Goal: Task Accomplishment & Management: Use online tool/utility

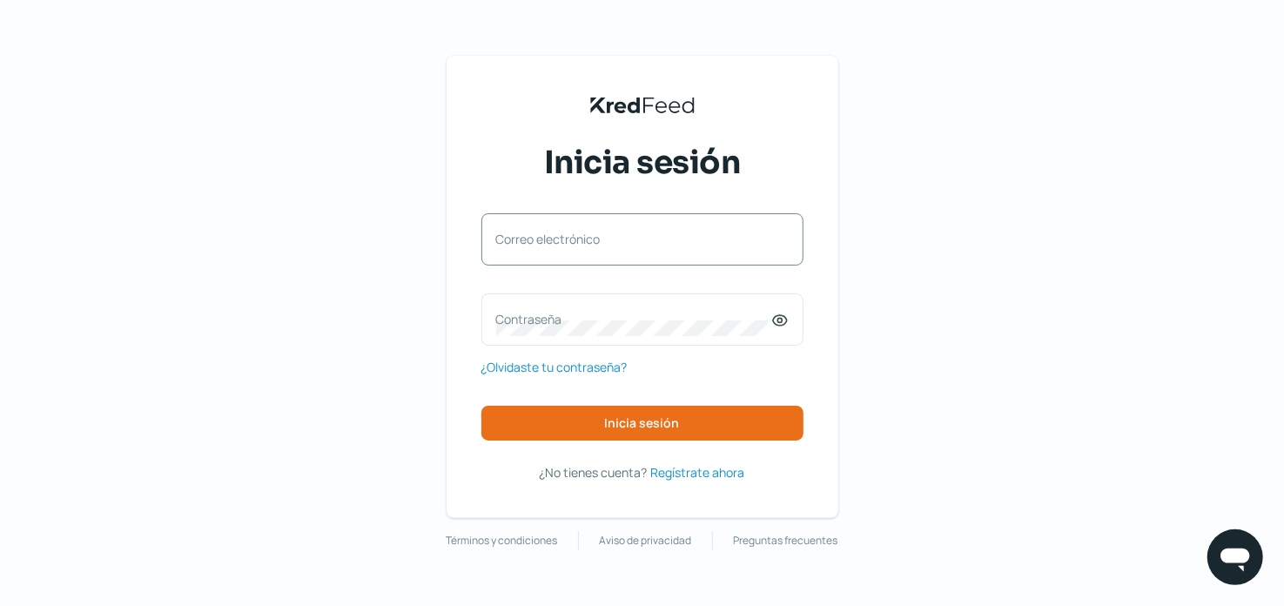
click at [648, 246] on label "Correo electrónico" at bounding box center [633, 239] width 275 height 17
click at [648, 246] on input "Correo electrónico" at bounding box center [642, 248] width 293 height 16
type input "[PERSON_NAME][EMAIL_ADDRESS][PERSON_NAME][MEDICAL_DATA][DOMAIN_NAME]"
click at [635, 311] on label "Contraseña" at bounding box center [633, 319] width 275 height 17
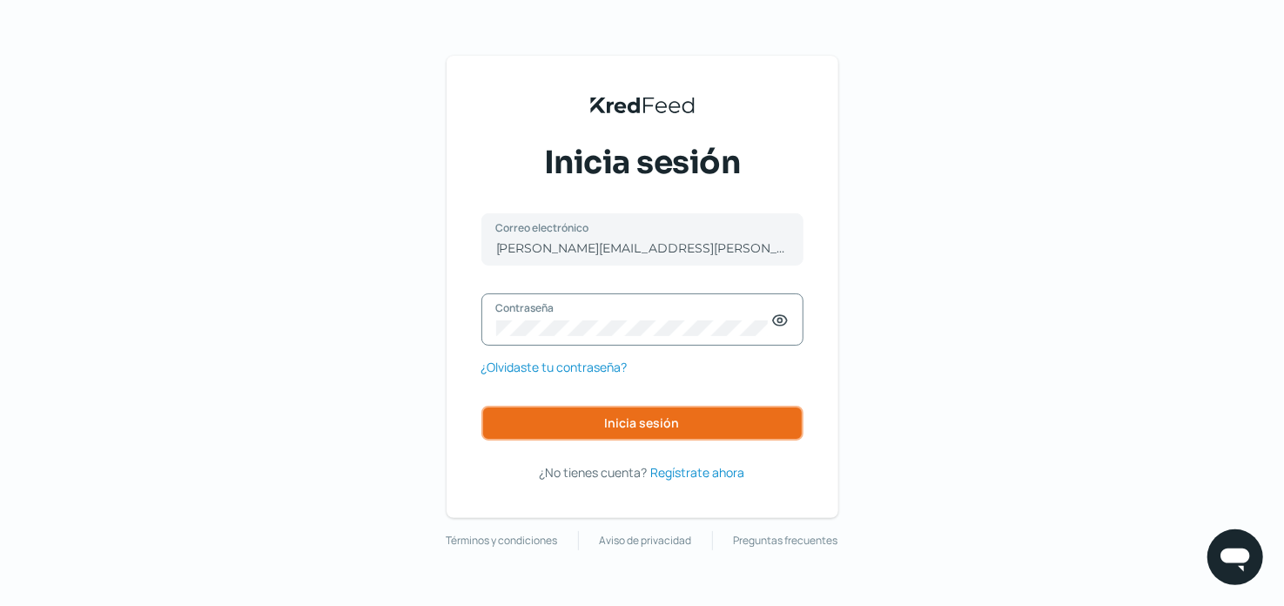
click at [605, 422] on button "Inicia sesión" at bounding box center [643, 423] width 322 height 35
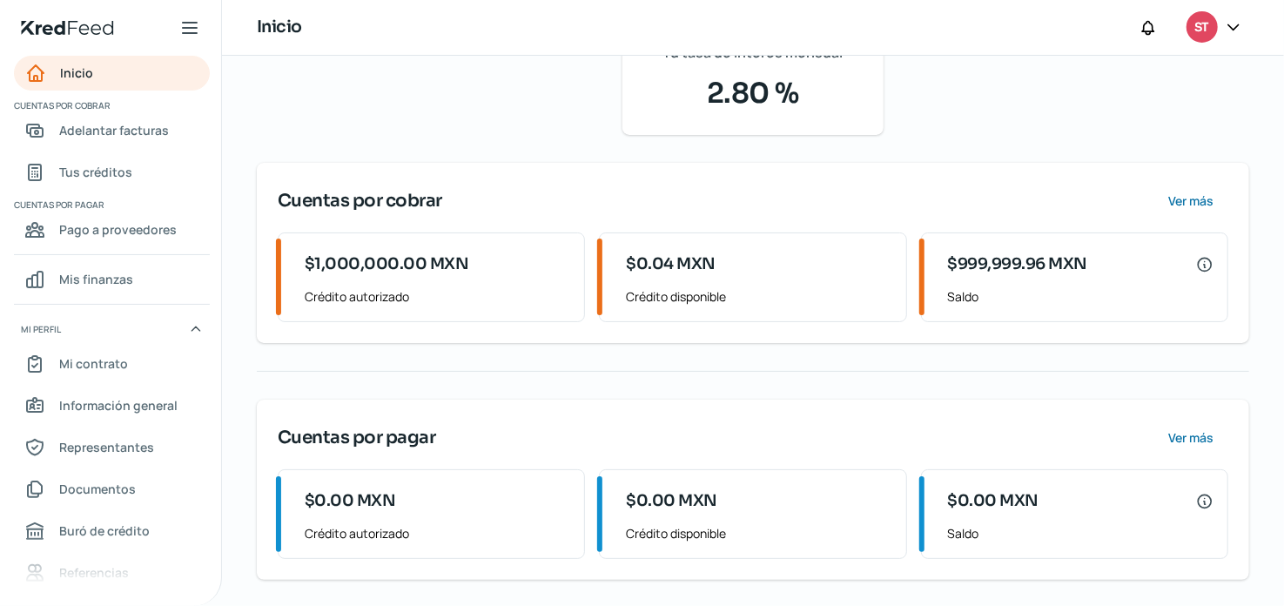
scroll to position [167, 0]
click at [1197, 194] on span "Ver más" at bounding box center [1190, 200] width 45 height 12
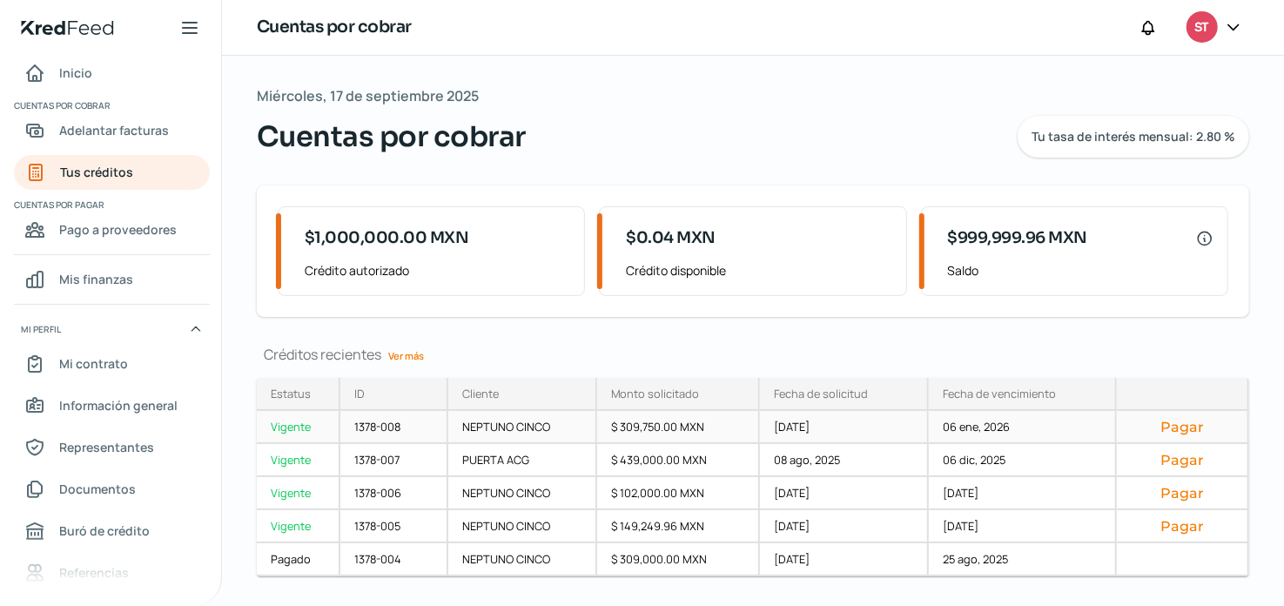
click at [521, 437] on div "NEPTUNO CINCO" at bounding box center [522, 427] width 149 height 33
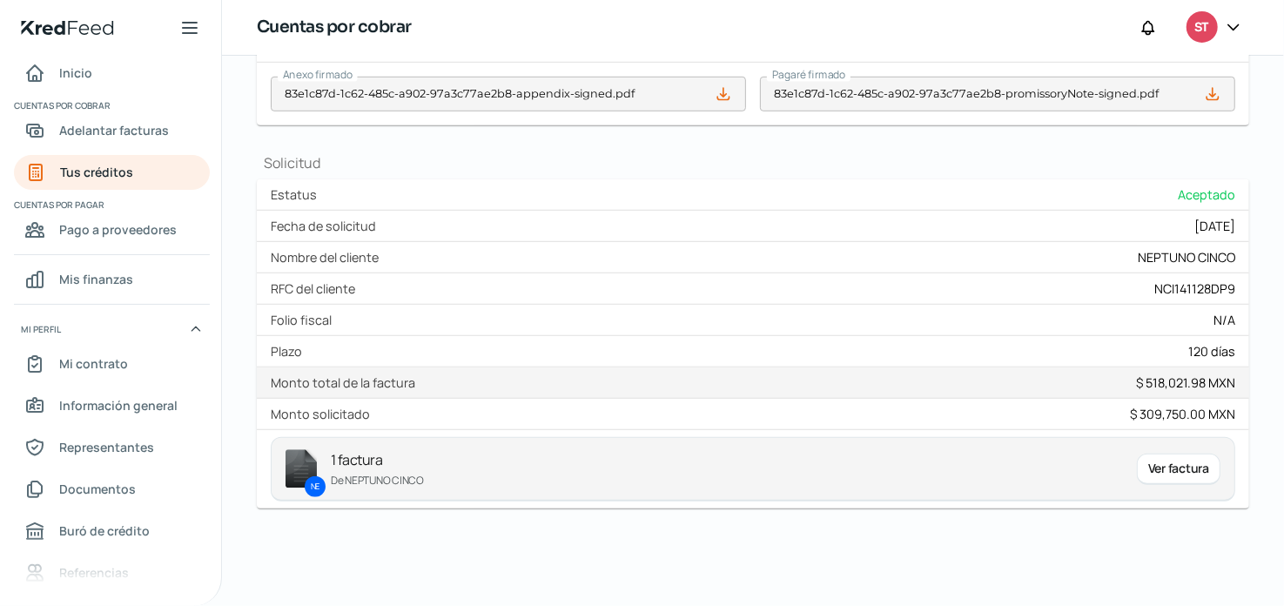
scroll to position [680, 0]
click at [90, 125] on span "Adelantar facturas" at bounding box center [114, 130] width 110 height 22
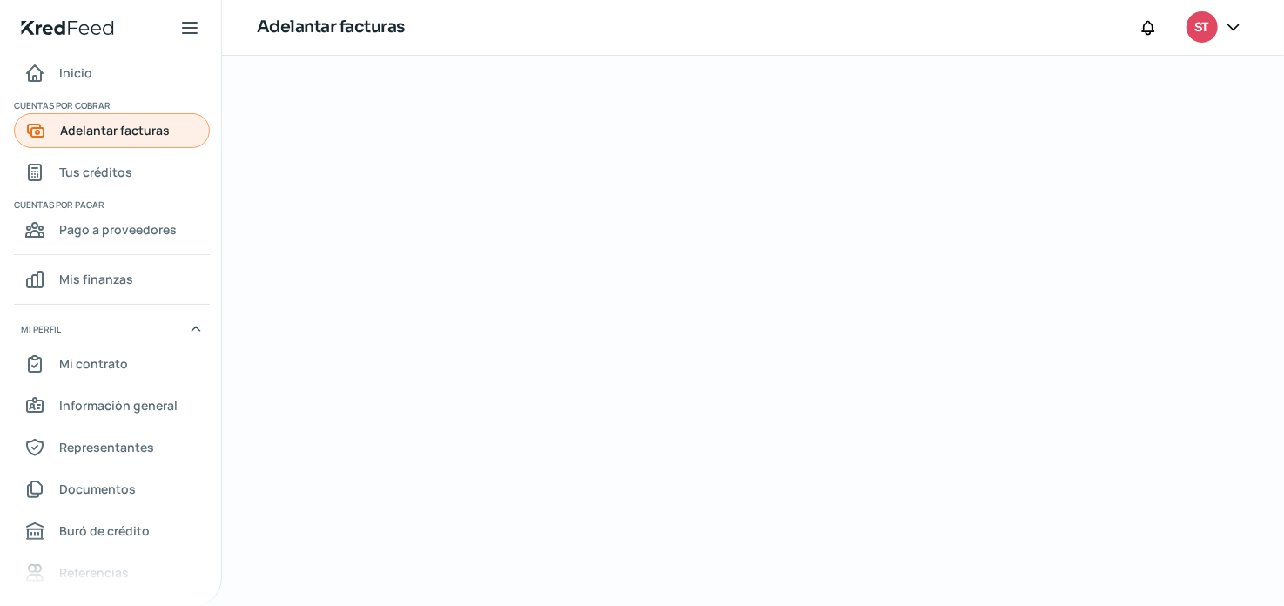
click at [120, 127] on span "Adelantar facturas" at bounding box center [115, 130] width 110 height 22
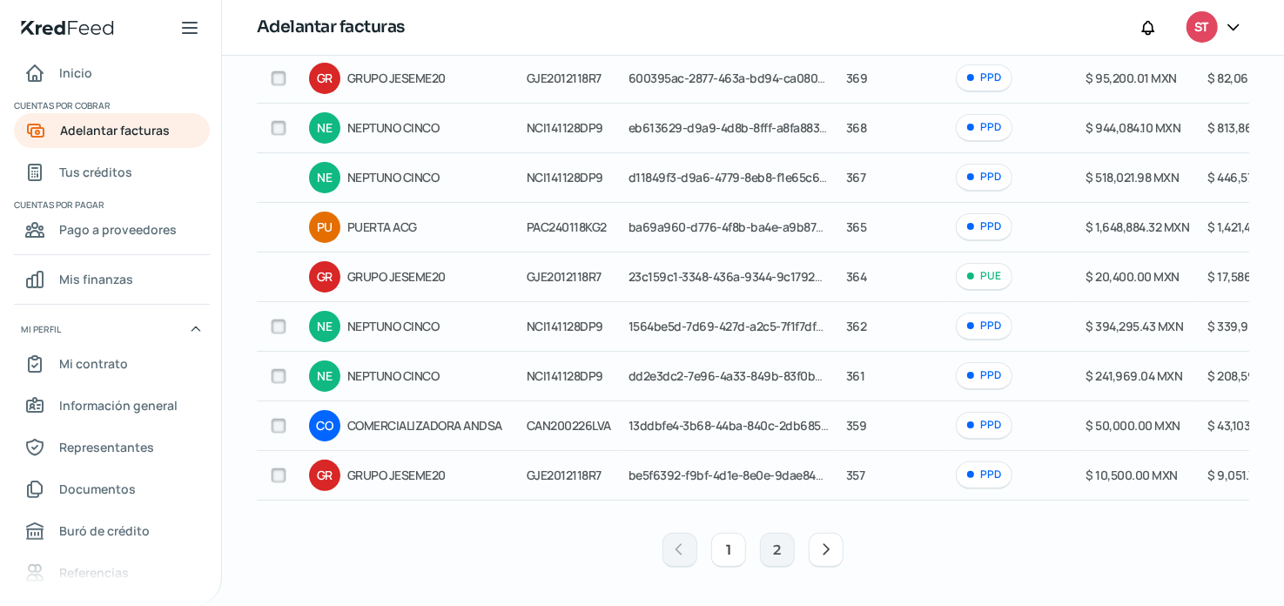
scroll to position [273, 0]
click at [770, 548] on button "2" at bounding box center [777, 550] width 35 height 35
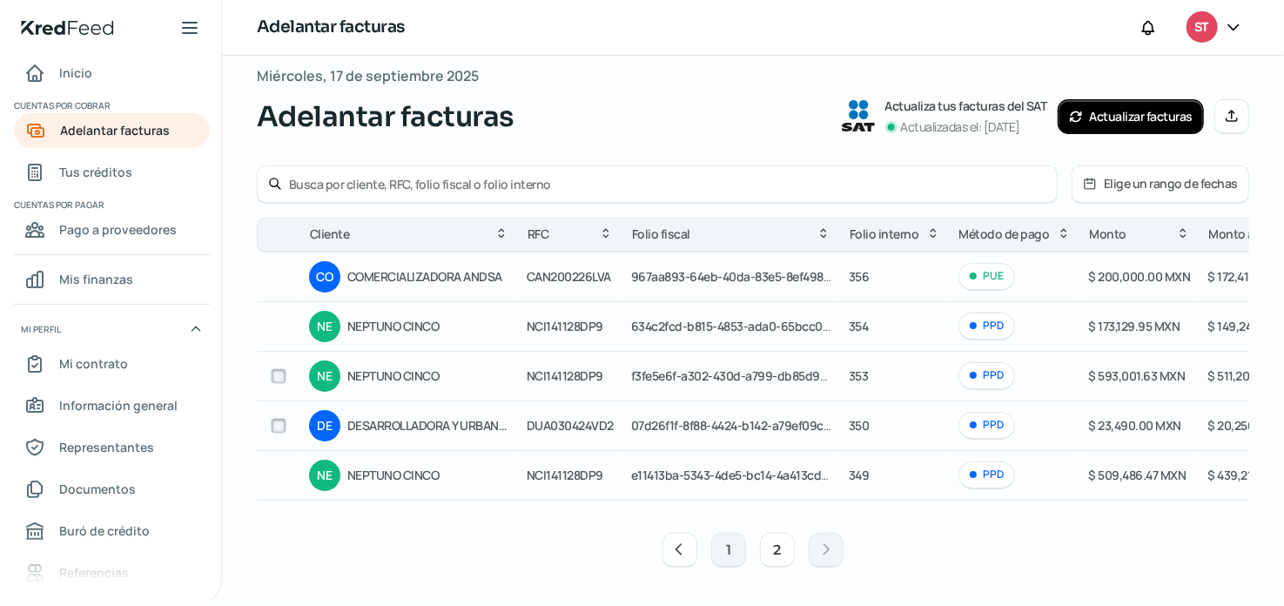
scroll to position [25, 0]
click at [278, 368] on input "checkbox" at bounding box center [279, 376] width 16 height 16
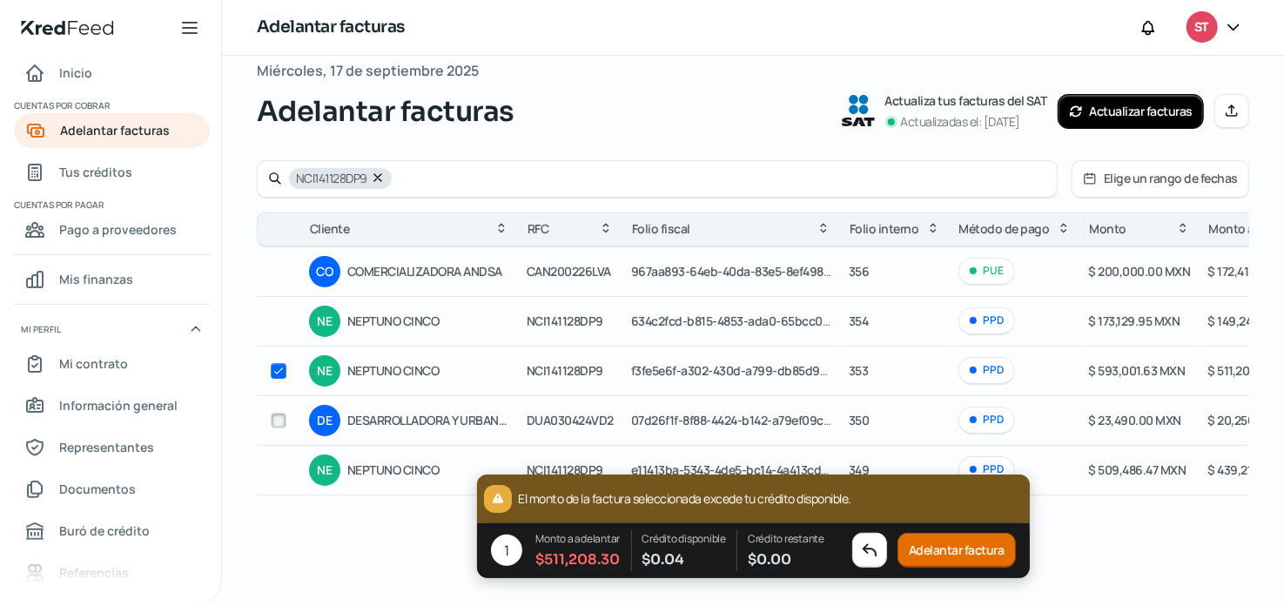
click at [280, 372] on input "checkbox" at bounding box center [279, 371] width 16 height 16
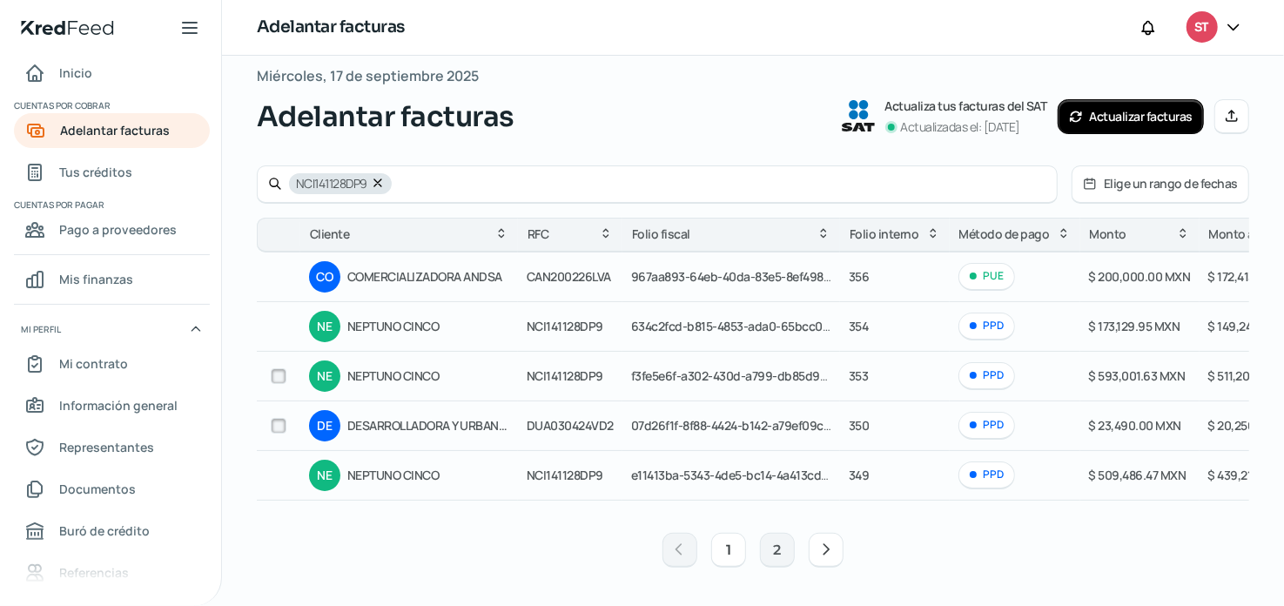
click at [280, 372] on input "checkbox" at bounding box center [279, 376] width 16 height 16
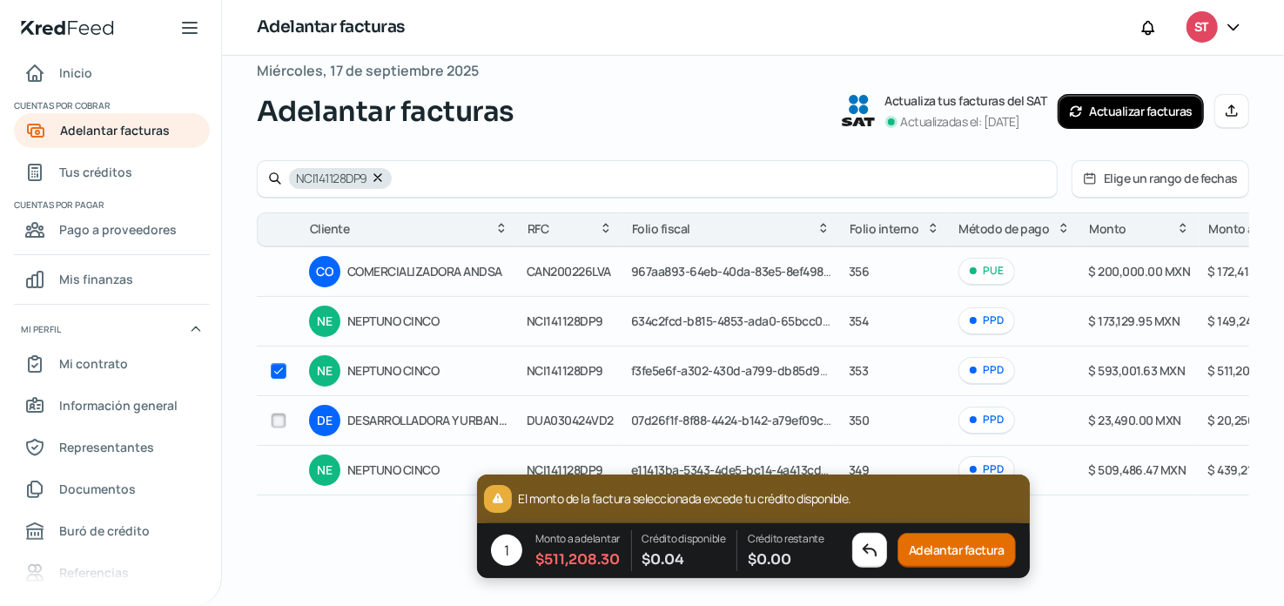
click at [280, 372] on input "checkbox" at bounding box center [279, 371] width 16 height 16
checkbox input "false"
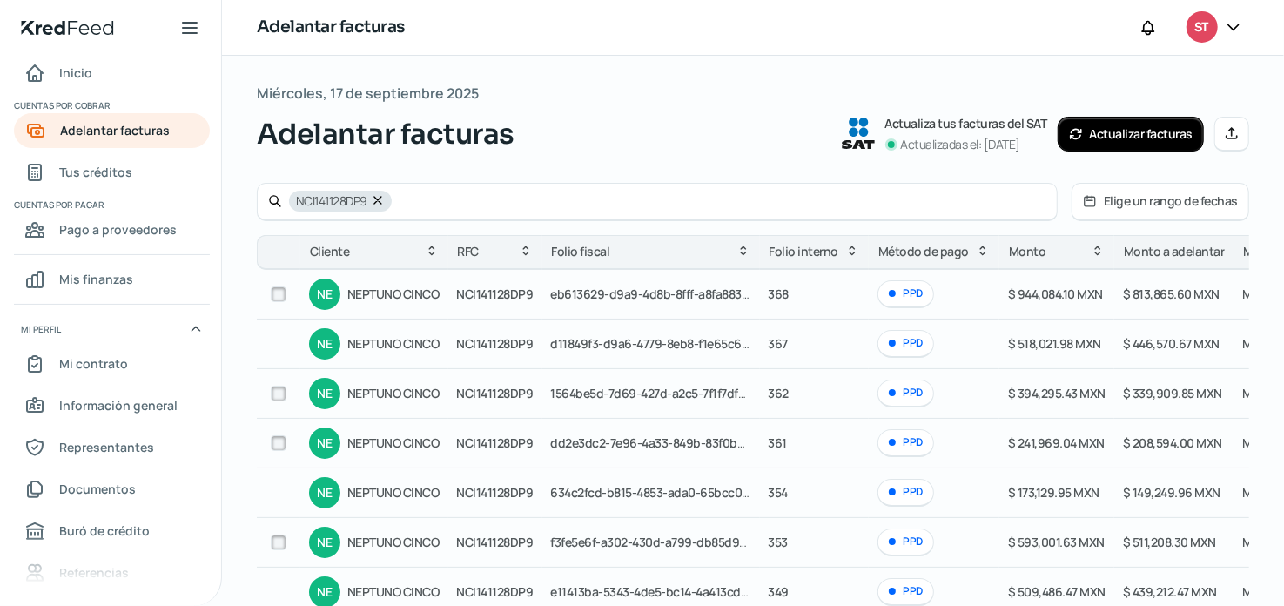
scroll to position [0, 0]
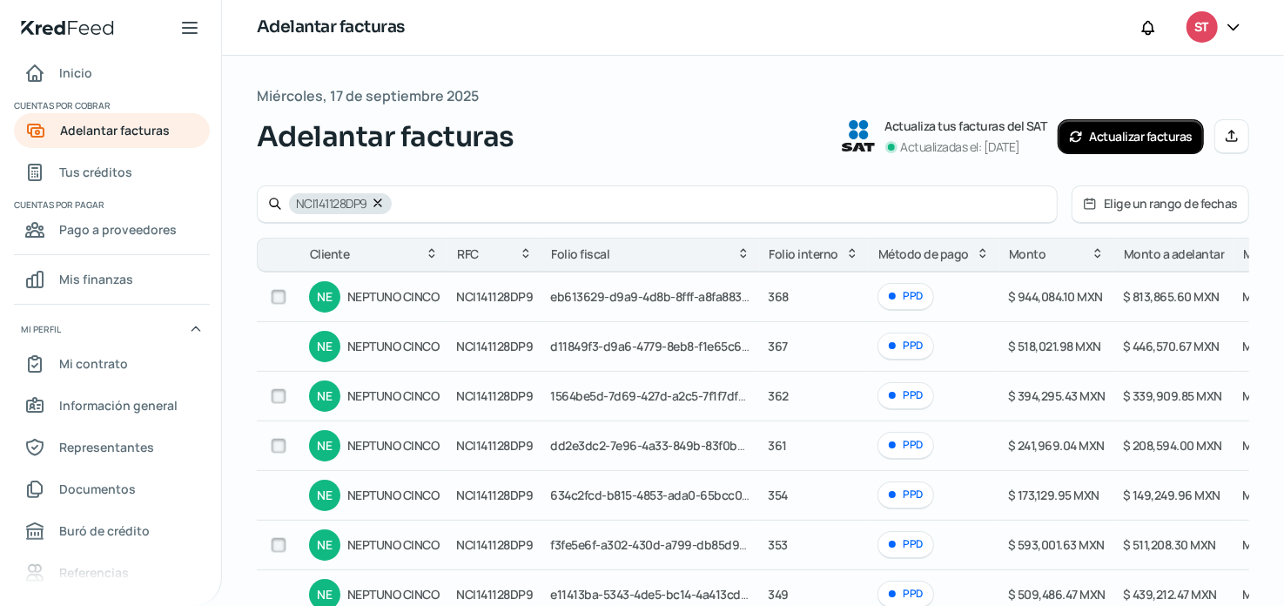
click at [381, 205] on icon at bounding box center [377, 202] width 7 height 7
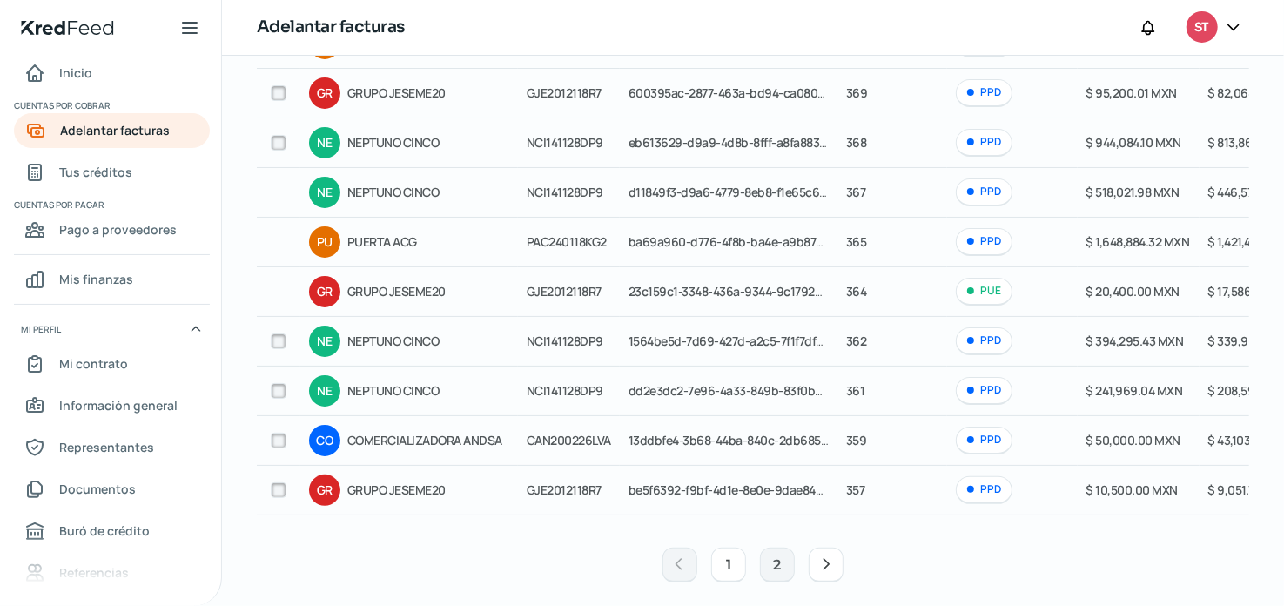
scroll to position [261, 0]
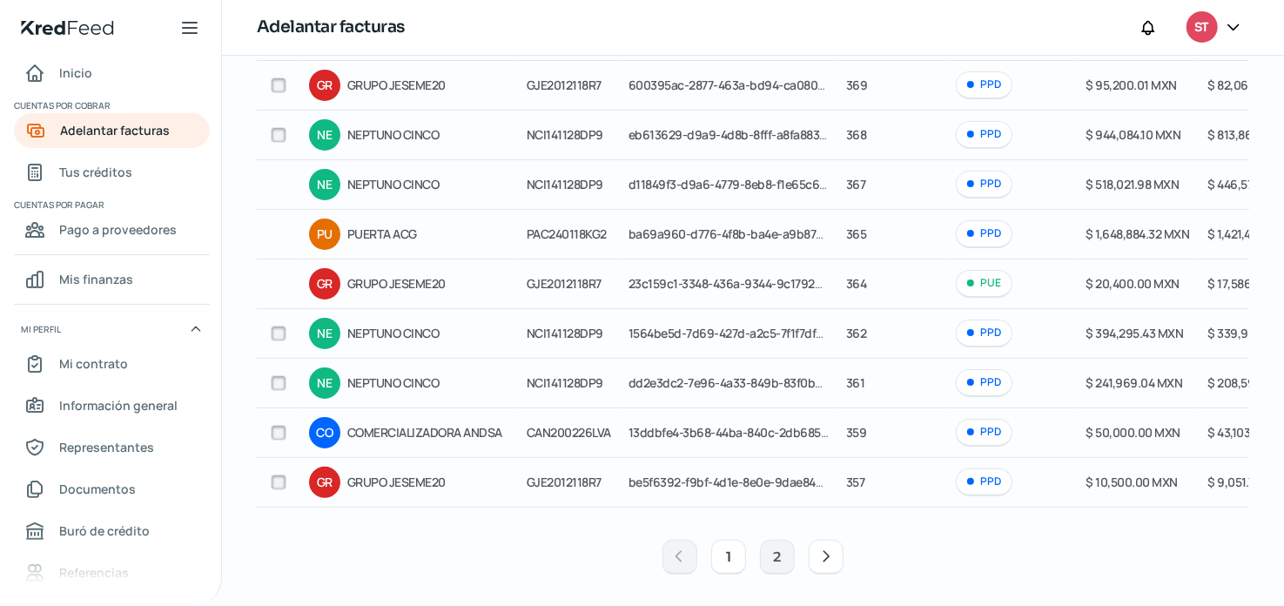
click at [825, 554] on icon at bounding box center [826, 556] width 17 height 17
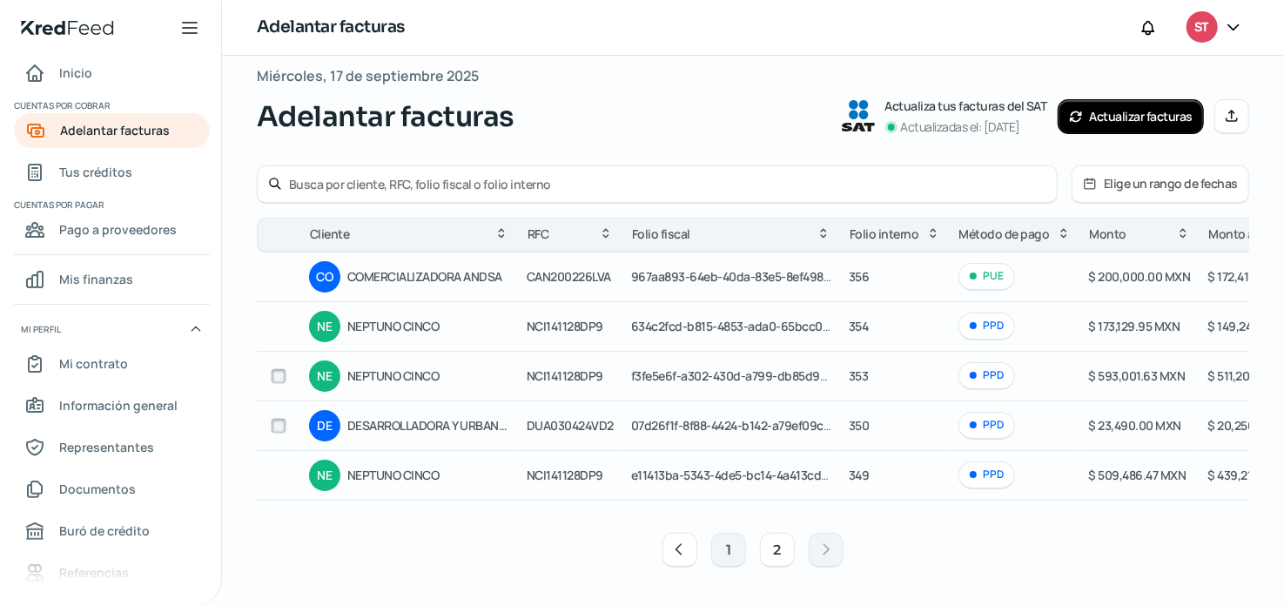
scroll to position [25, 0]
click at [680, 552] on icon at bounding box center [679, 549] width 17 height 17
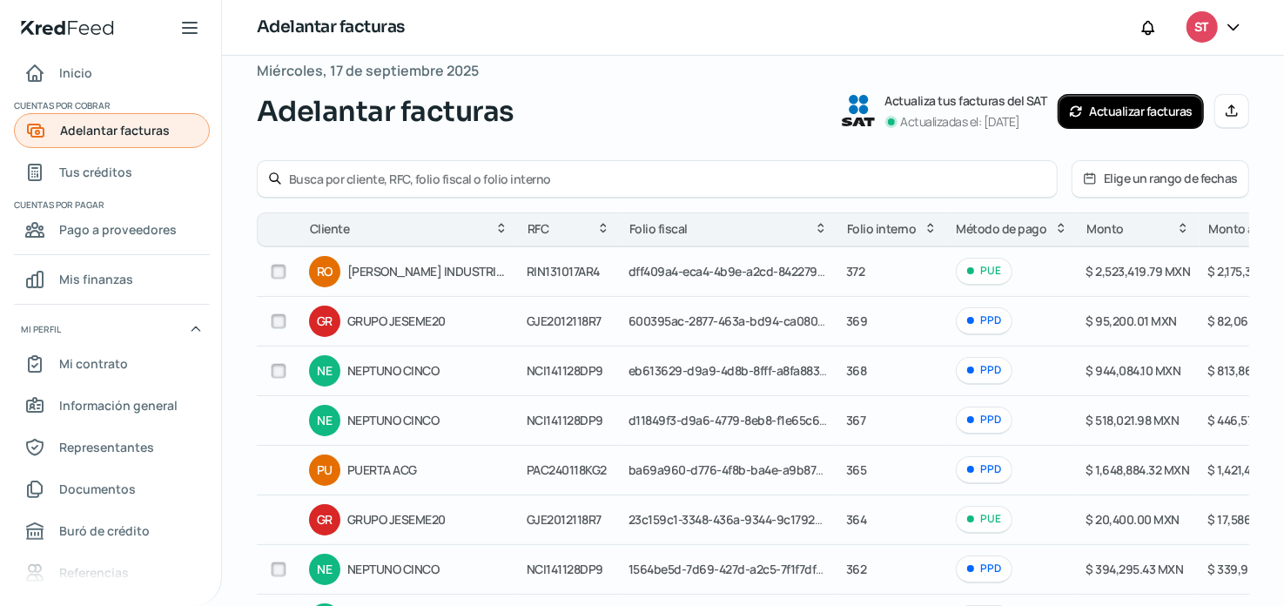
click at [138, 140] on span "Adelantar facturas" at bounding box center [115, 130] width 110 height 22
click at [89, 163] on span "Tus créditos" at bounding box center [95, 172] width 73 height 22
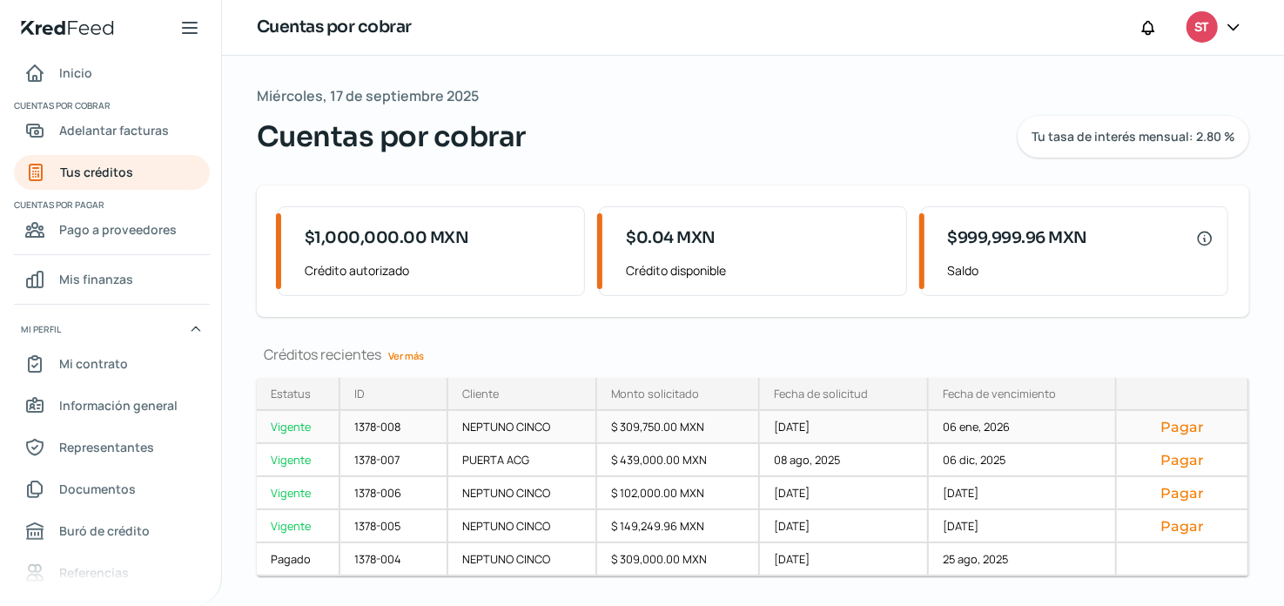
click at [509, 427] on div "NEPTUNO CINCO" at bounding box center [522, 427] width 149 height 33
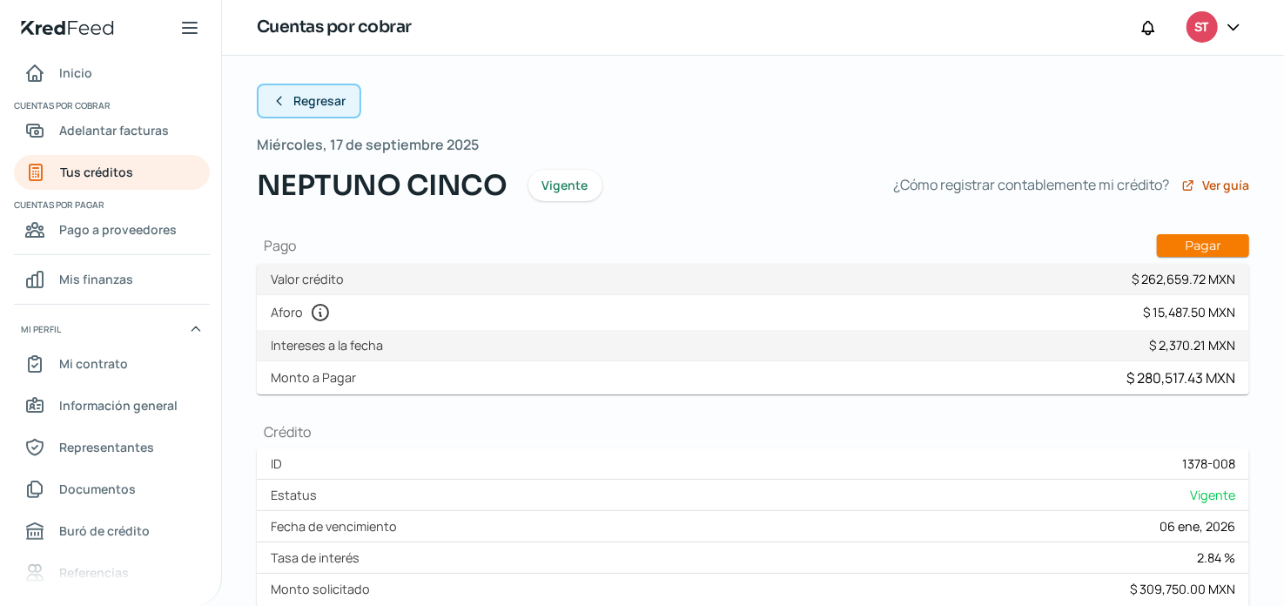
click at [292, 98] on button "Regresar" at bounding box center [309, 101] width 105 height 35
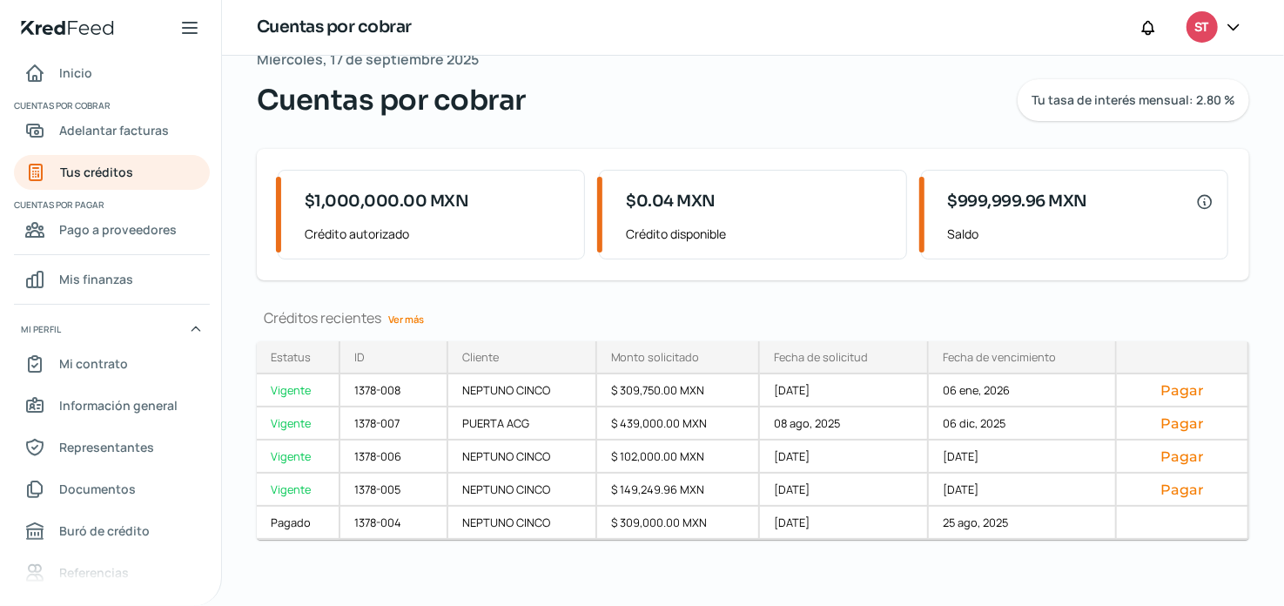
scroll to position [38, 0]
click at [511, 418] on div "PUERTA ACG" at bounding box center [522, 422] width 149 height 33
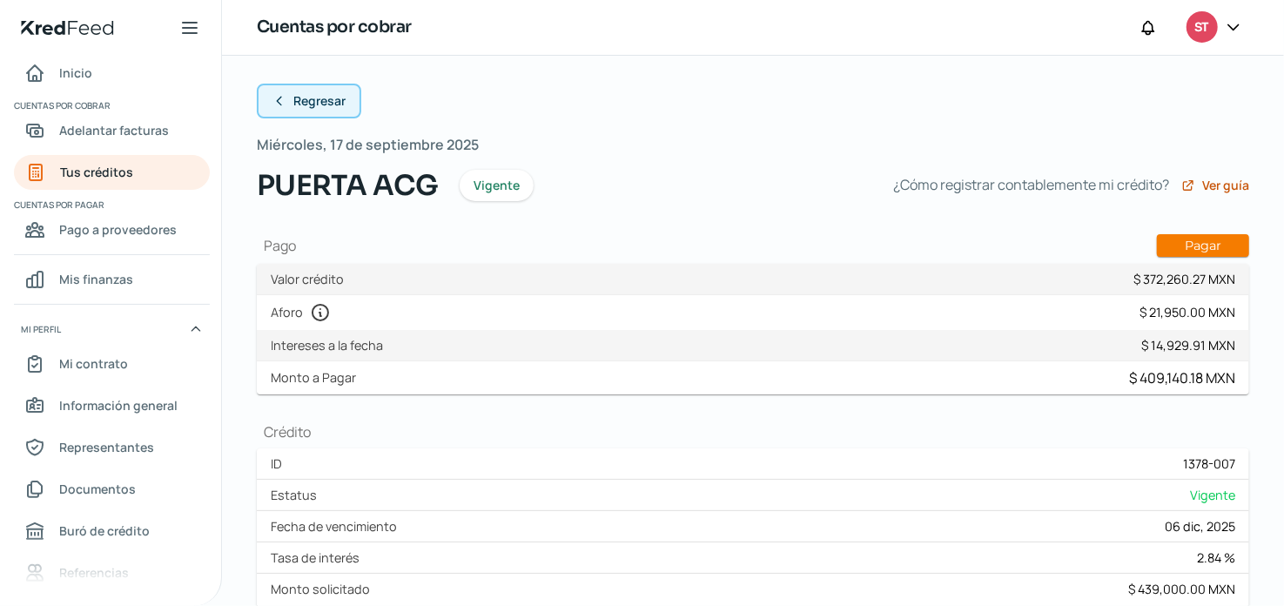
click at [332, 98] on span "Regresar" at bounding box center [319, 101] width 52 height 12
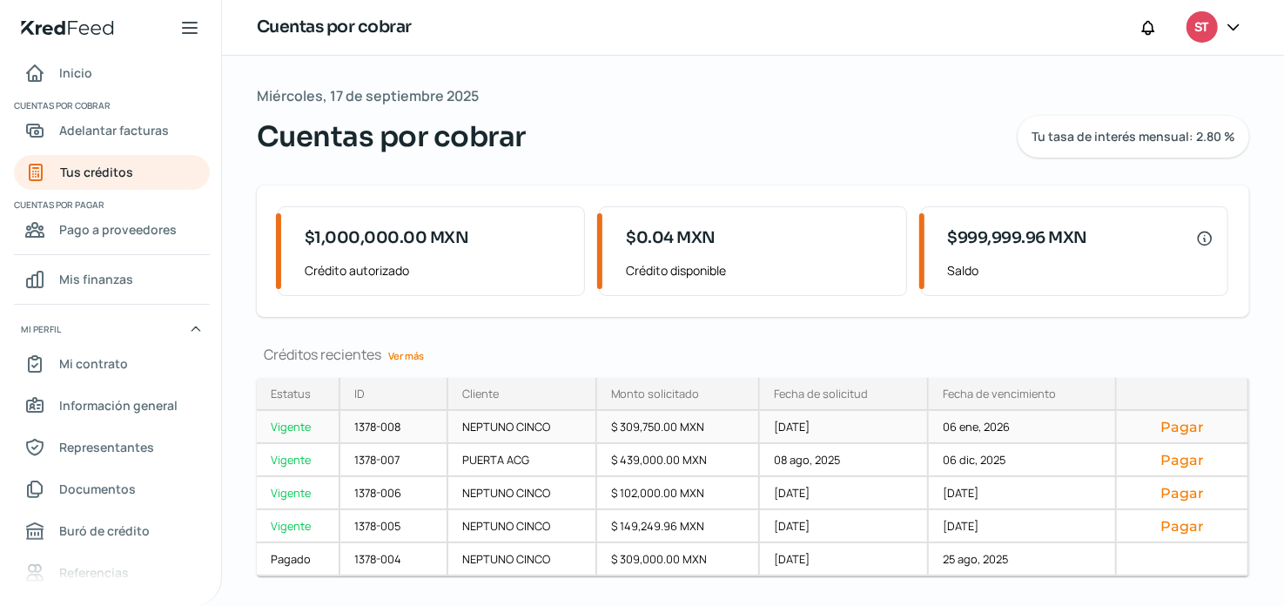
click at [400, 427] on div "1378-008" at bounding box center [394, 427] width 108 height 33
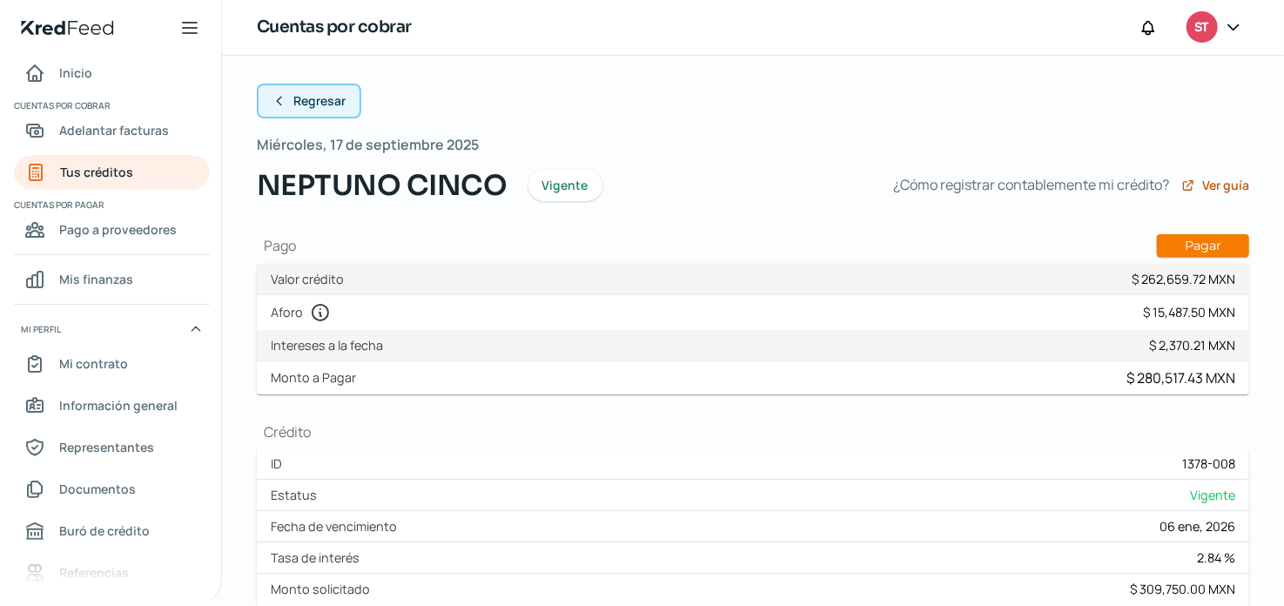
click at [318, 111] on button "Regresar" at bounding box center [309, 101] width 105 height 35
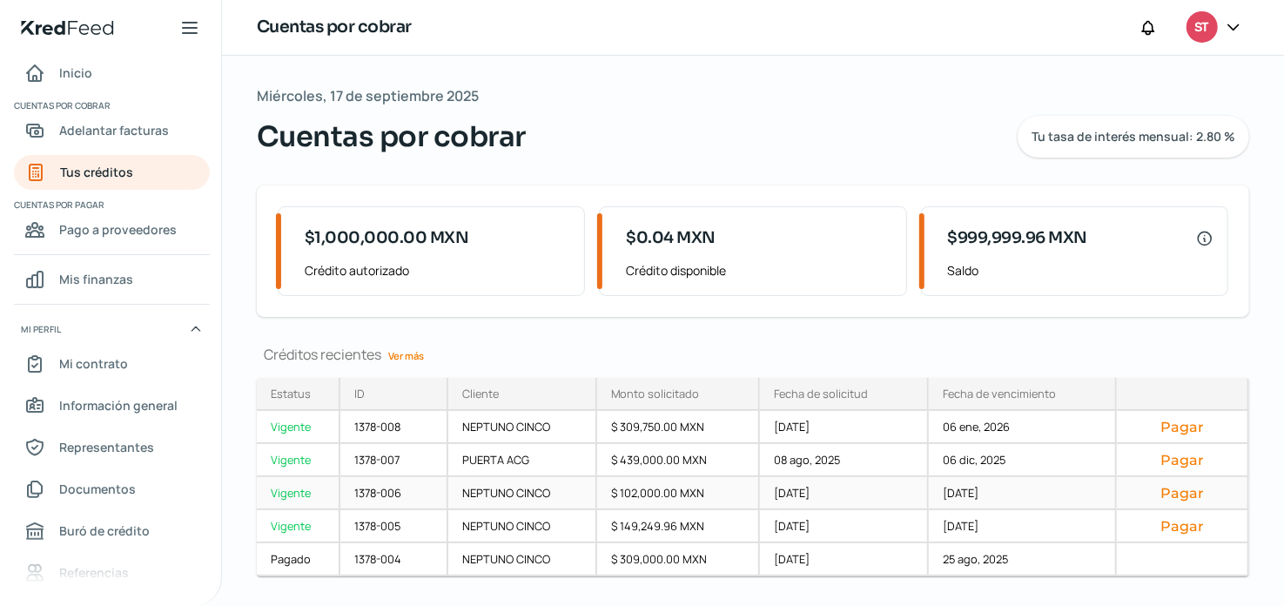
click at [703, 489] on div "$ 102,000.00 MXN" at bounding box center [679, 493] width 164 height 33
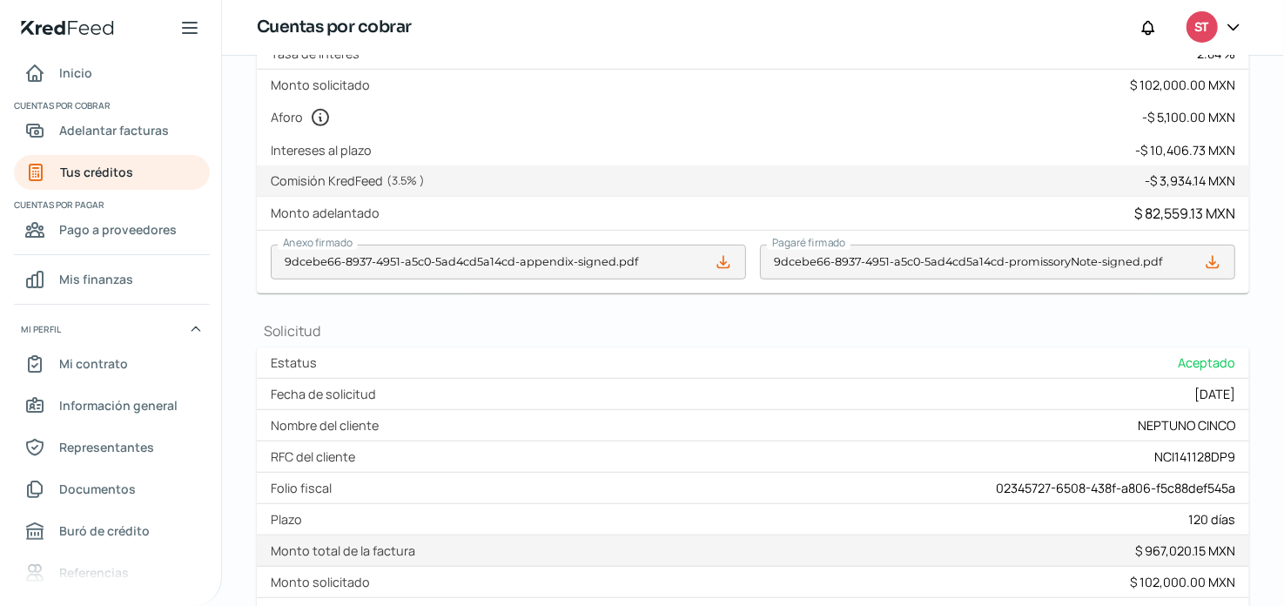
scroll to position [143, 0]
